Goal: Information Seeking & Learning: Learn about a topic

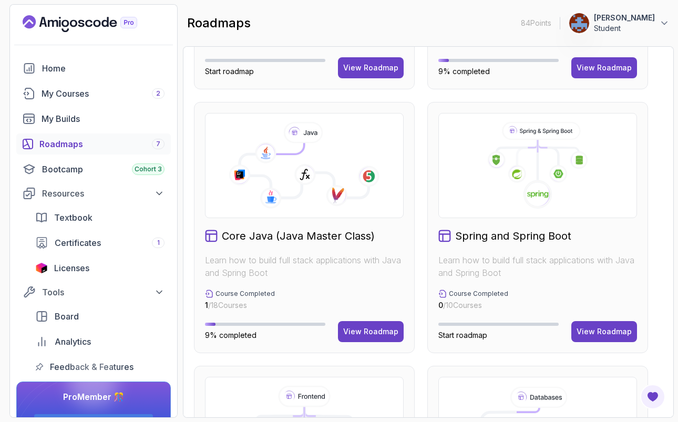
scroll to position [233, 0]
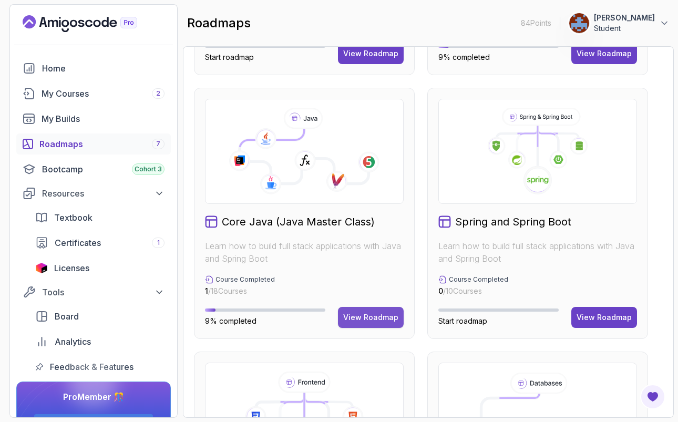
click at [384, 316] on div "View Roadmap" at bounding box center [370, 317] width 55 height 11
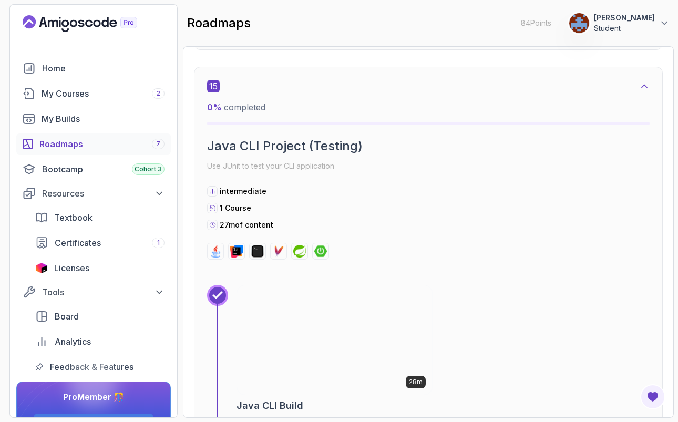
scroll to position [6013, 0]
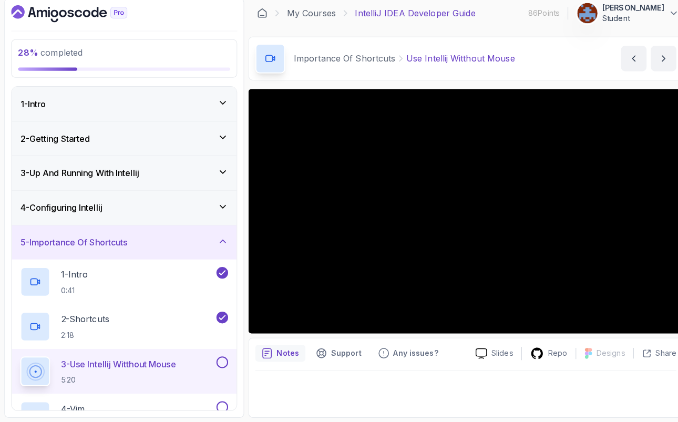
scroll to position [206, 0]
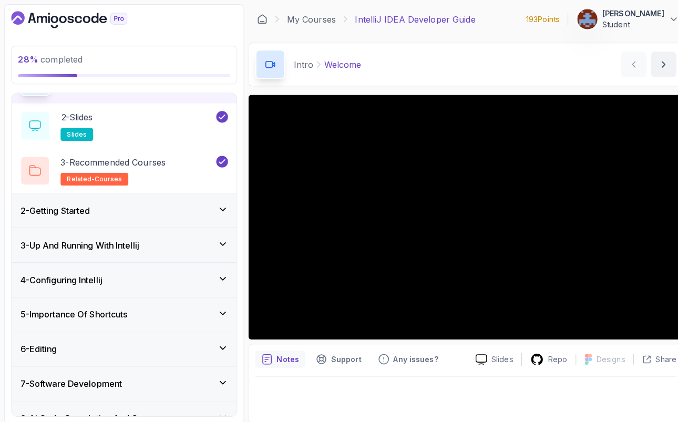
scroll to position [74, 0]
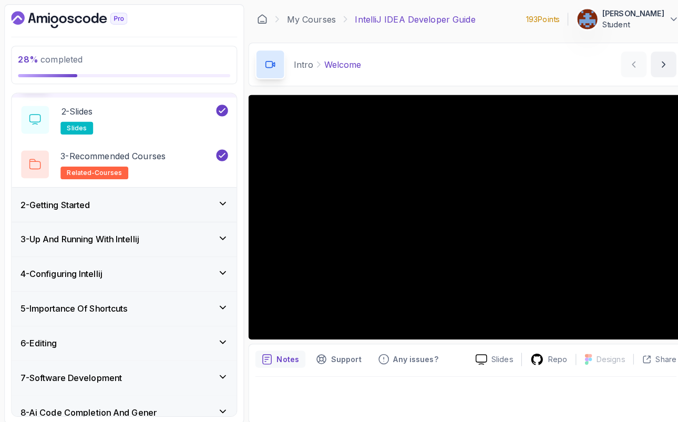
click at [229, 213] on div "2 - Getting Started" at bounding box center [123, 202] width 222 height 34
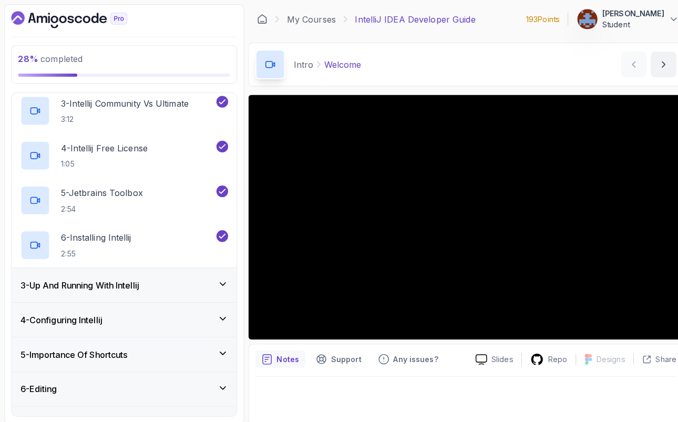
click at [220, 288] on div "3 - Up And Running With Intellij" at bounding box center [123, 281] width 222 height 34
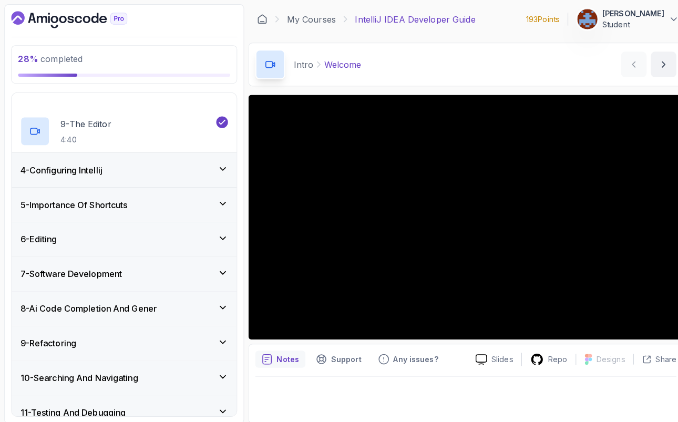
scroll to position [427, 0]
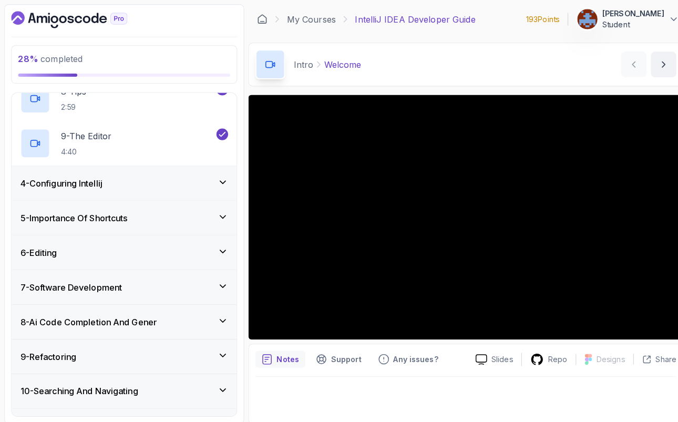
click at [221, 179] on icon at bounding box center [219, 179] width 11 height 11
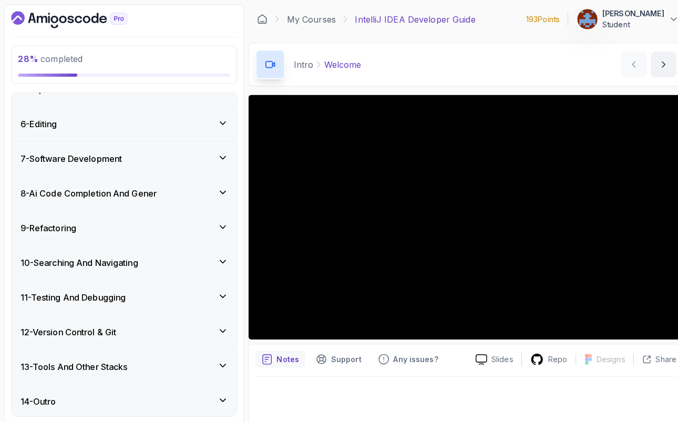
scroll to position [468, 0]
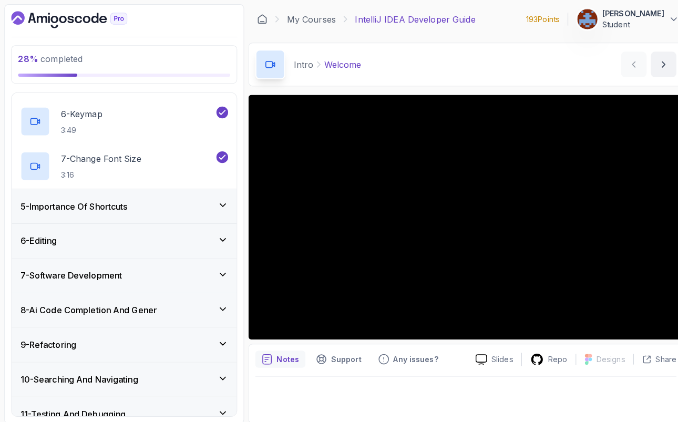
click at [225, 201] on icon at bounding box center [219, 202] width 11 height 11
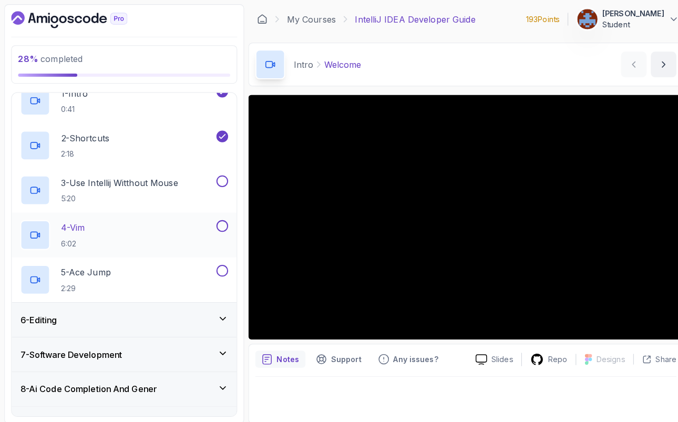
scroll to position [156, 0]
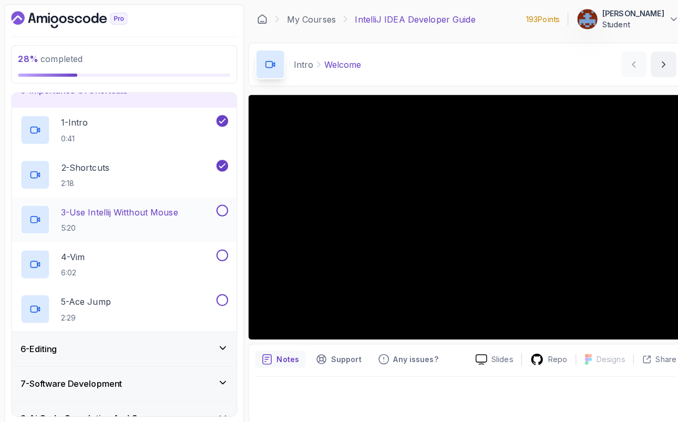
click at [160, 219] on h2 "3 - Use Intellij Witthout Mouse 5:20" at bounding box center [118, 216] width 116 height 27
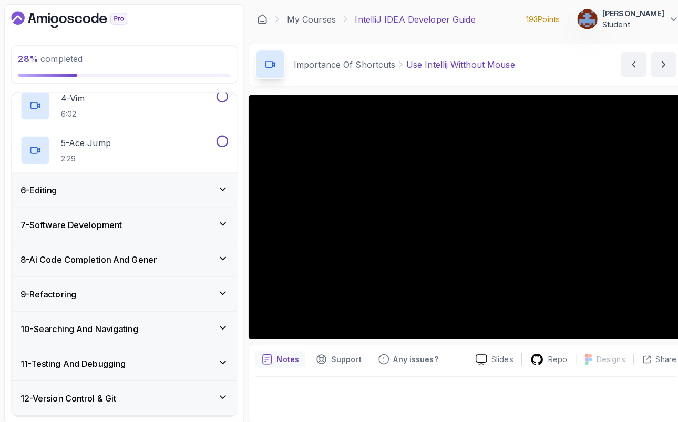
scroll to position [379, 0]
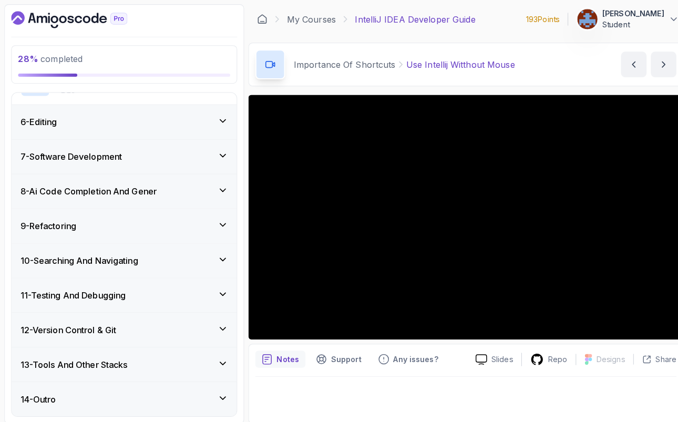
click at [153, 233] on div "9 - Refactoring" at bounding box center [123, 223] width 222 height 34
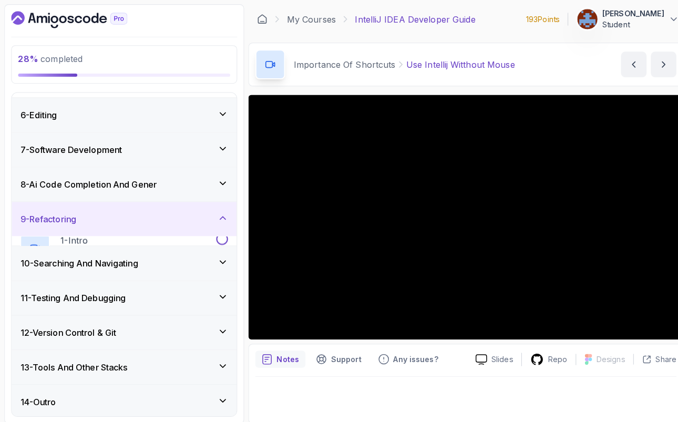
scroll to position [159, 0]
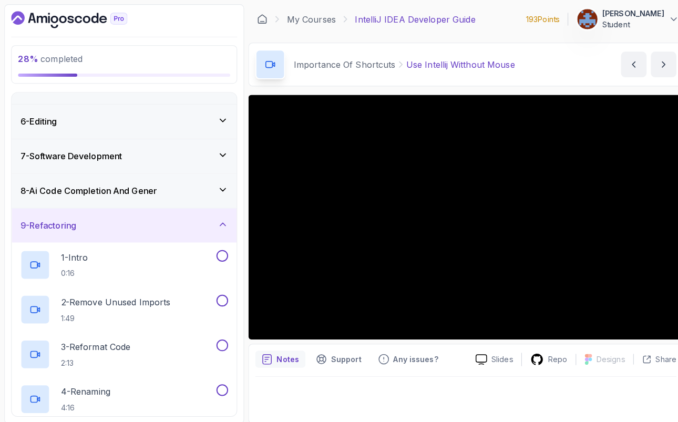
click at [220, 188] on icon at bounding box center [219, 187] width 5 height 3
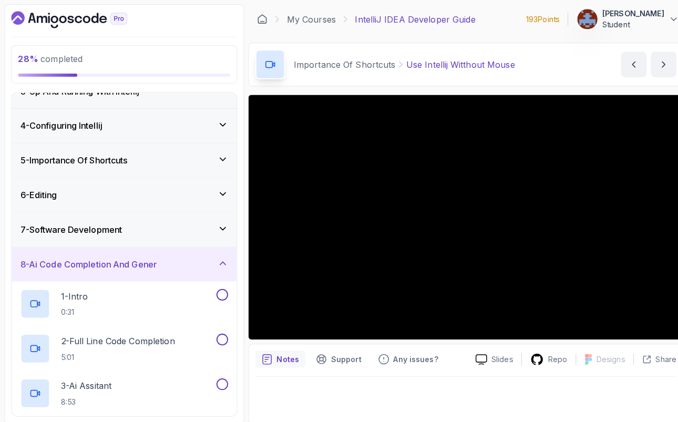
scroll to position [66, 0]
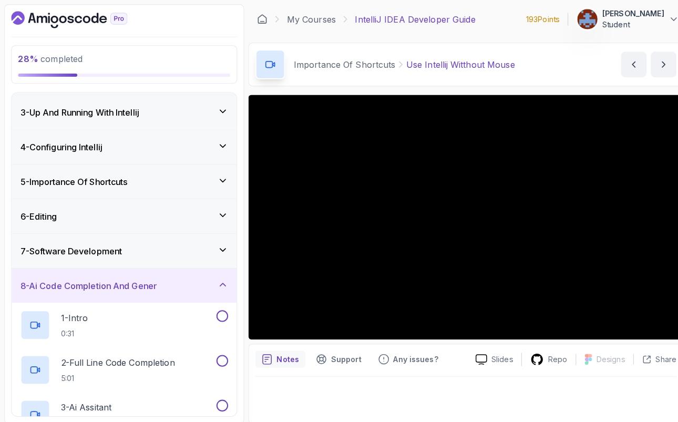
click at [215, 188] on div "5 - Importance Of Shortcuts" at bounding box center [123, 179] width 222 height 34
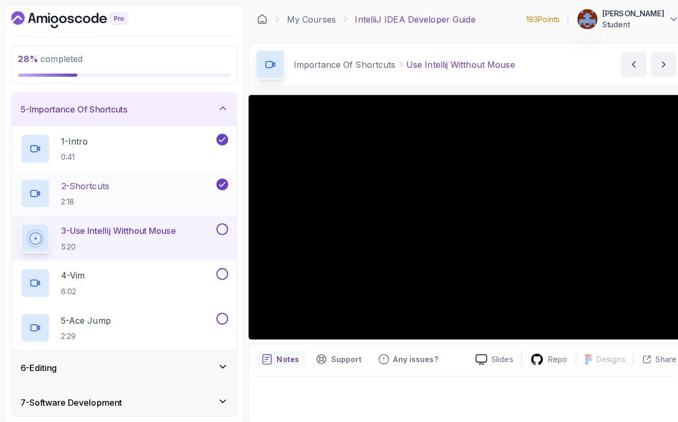
scroll to position [140, 0]
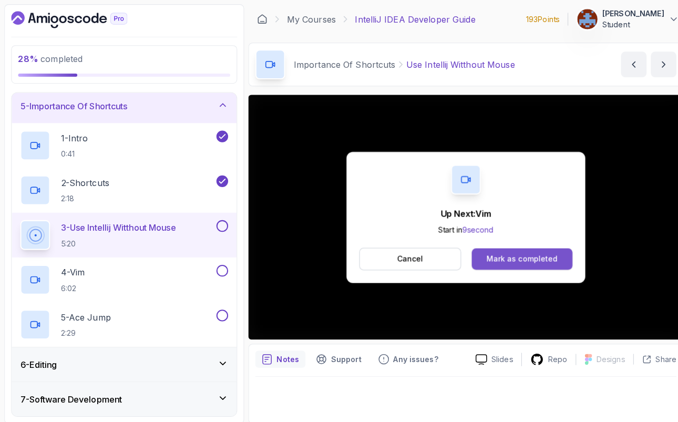
click at [495, 248] on button "Mark as completed" at bounding box center [514, 255] width 99 height 21
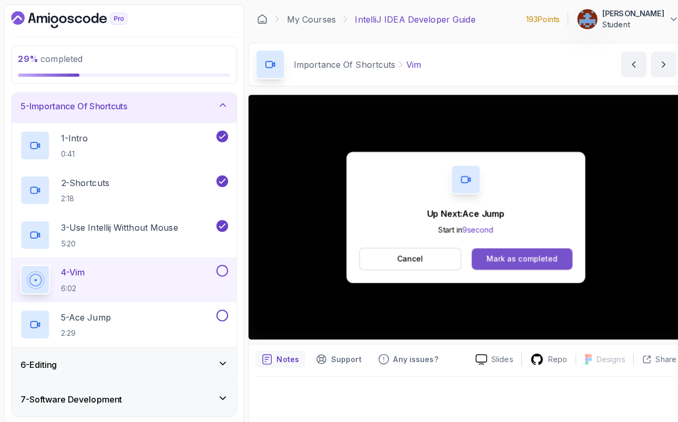
click at [543, 262] on button "Mark as completed" at bounding box center [514, 255] width 99 height 21
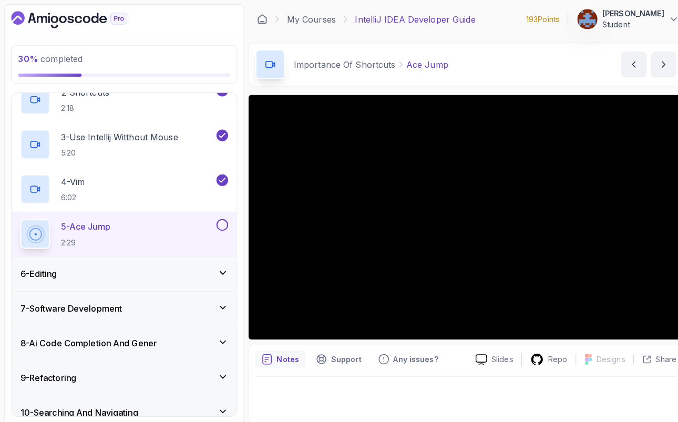
scroll to position [237, 0]
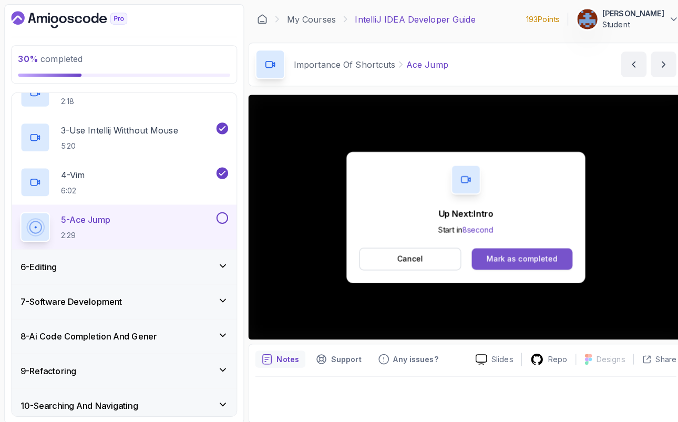
click at [527, 254] on div "Mark as completed" at bounding box center [514, 255] width 70 height 11
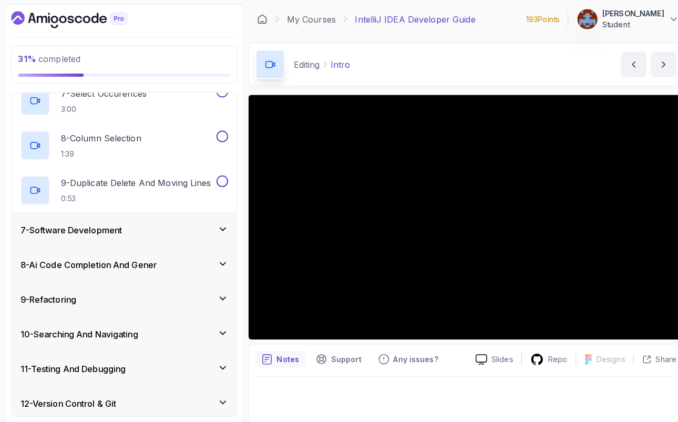
scroll to position [483, 0]
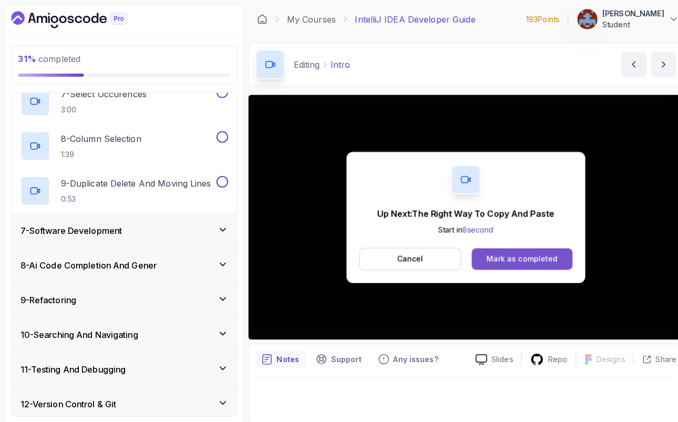
click at [551, 260] on button "Mark as completed" at bounding box center [514, 255] width 99 height 21
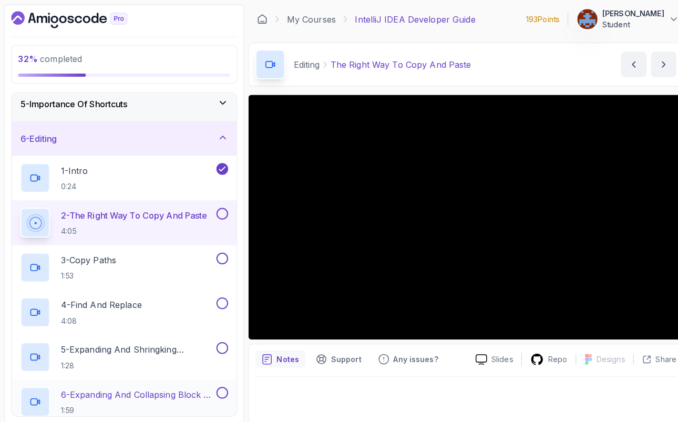
scroll to position [140, 0]
